Goal: Download file/media

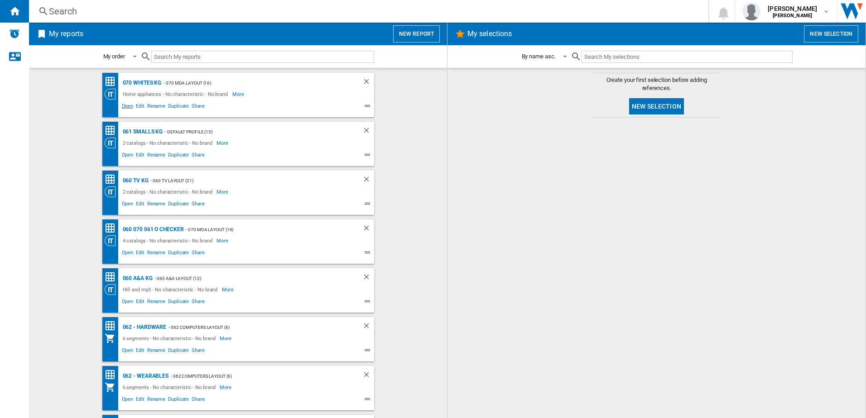
click at [124, 109] on span "Open" at bounding box center [127, 107] width 14 height 11
click at [123, 154] on span "Open" at bounding box center [127, 156] width 14 height 11
click at [128, 200] on span "Open" at bounding box center [127, 205] width 14 height 11
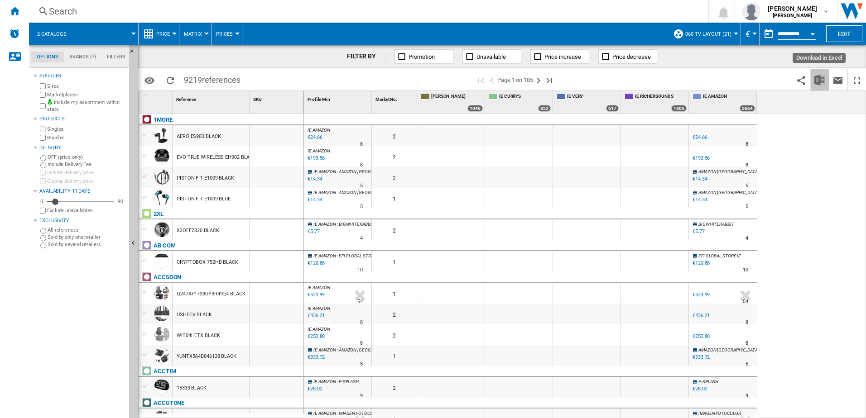
click at [823, 83] on img "Download in Excel" at bounding box center [819, 80] width 11 height 11
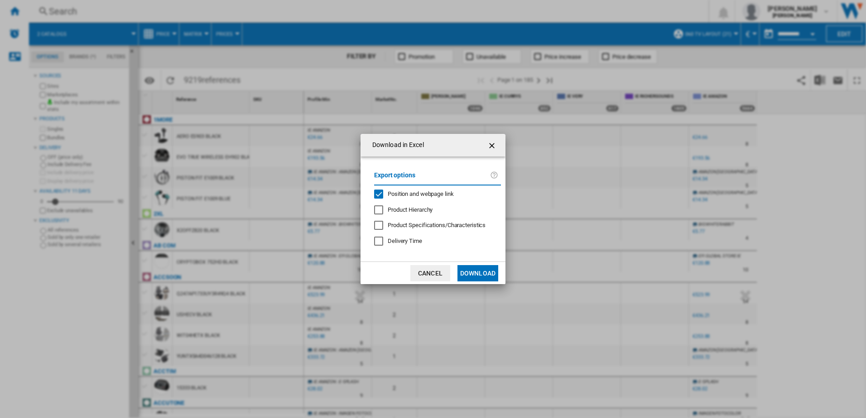
click at [481, 277] on button "Download" at bounding box center [477, 273] width 41 height 16
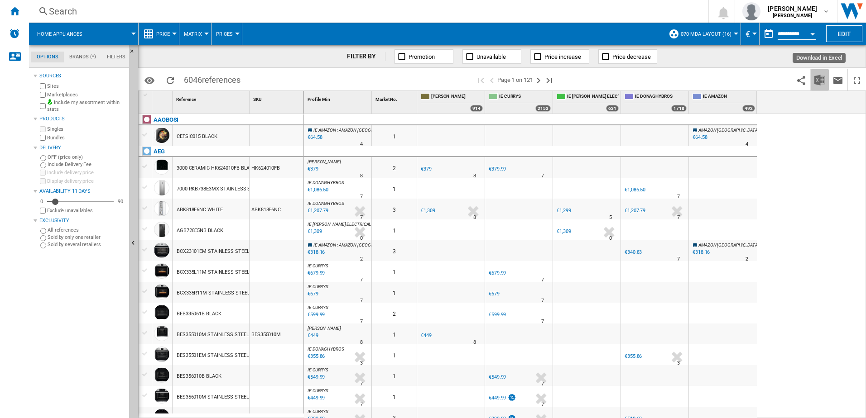
click at [818, 81] on img "Download in Excel" at bounding box center [819, 80] width 11 height 11
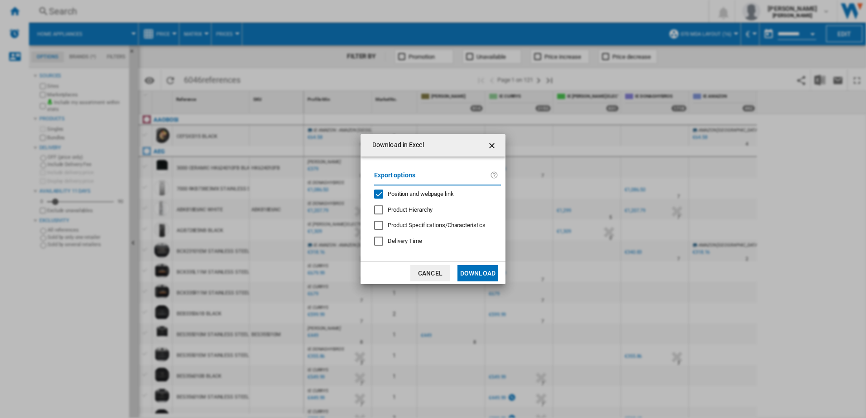
drag, startPoint x: 480, startPoint y: 277, endPoint x: 469, endPoint y: 257, distance: 22.9
click at [481, 276] on button "Download" at bounding box center [477, 273] width 41 height 16
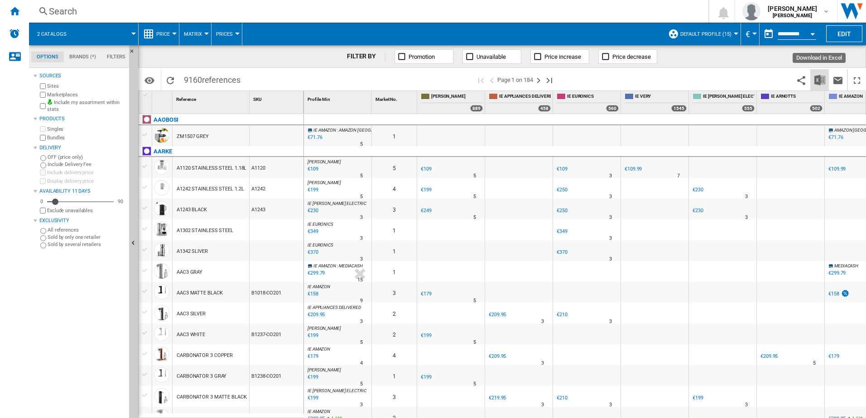
click at [821, 77] on img "Download in Excel" at bounding box center [819, 80] width 11 height 11
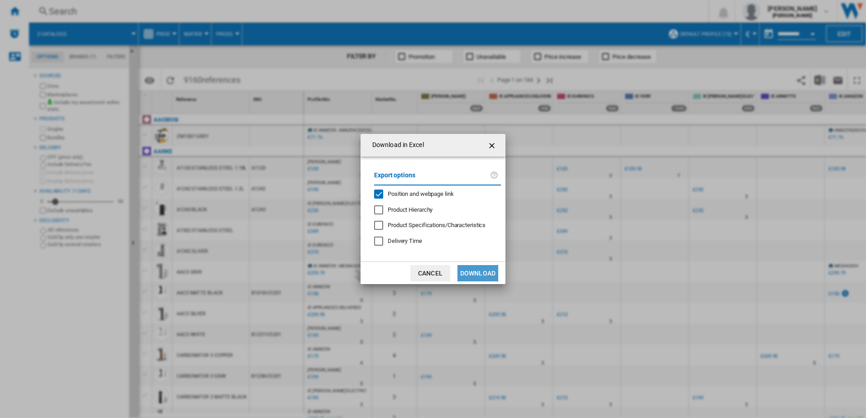
click at [479, 268] on button "Download" at bounding box center [477, 273] width 41 height 16
